Goal: Obtain resource: Obtain resource

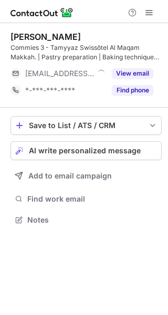
scroll to position [213, 168]
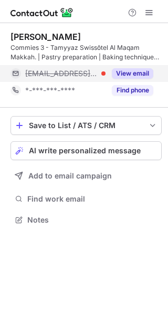
click at [125, 72] on button "View email" at bounding box center [132, 73] width 41 height 11
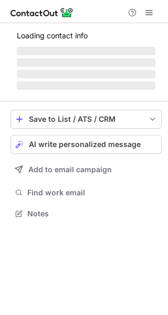
scroll to position [229, 168]
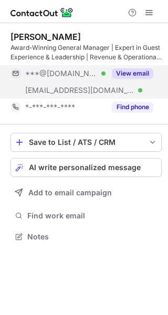
click at [129, 76] on button "View email" at bounding box center [132, 73] width 41 height 11
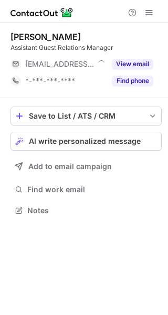
scroll to position [203, 168]
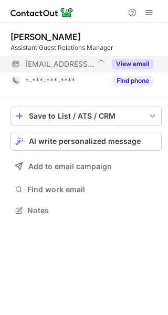
click at [132, 64] on button "View email" at bounding box center [132, 64] width 41 height 11
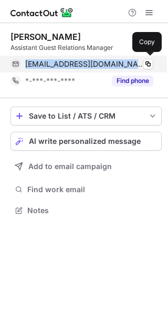
drag, startPoint x: 26, startPoint y: 64, endPoint x: 117, endPoint y: 65, distance: 90.8
click at [117, 65] on span "asrar.mulla@swissotel.com" at bounding box center [85, 63] width 120 height 9
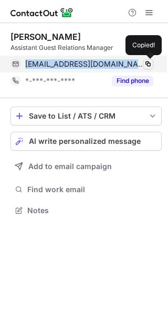
click at [152, 65] on span at bounding box center [148, 64] width 8 height 8
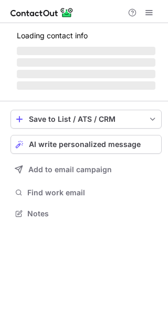
scroll to position [229, 168]
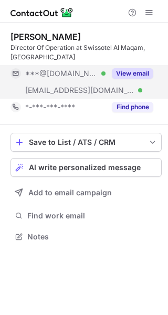
click at [136, 73] on button "View email" at bounding box center [132, 73] width 41 height 11
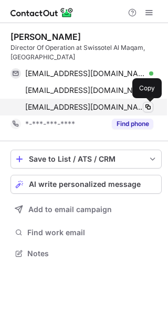
click at [151, 104] on span at bounding box center [148, 107] width 8 height 8
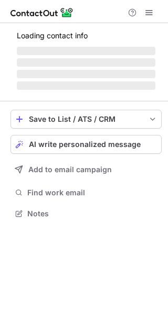
scroll to position [213, 168]
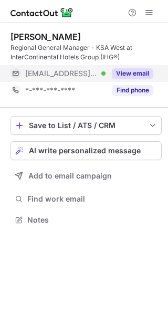
click at [135, 76] on button "View email" at bounding box center [132, 73] width 41 height 11
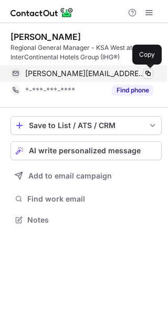
click at [149, 73] on span at bounding box center [148, 73] width 8 height 8
